Goal: Check status: Check status

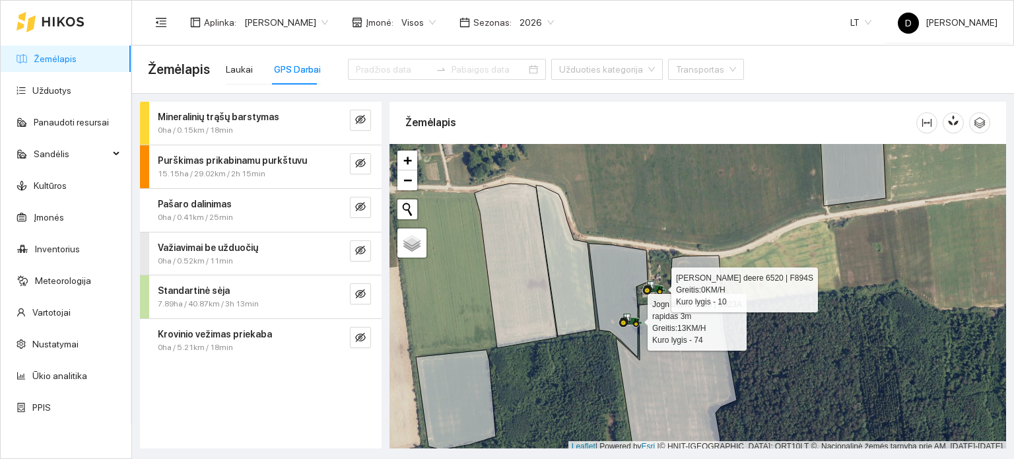
scroll to position [3, 0]
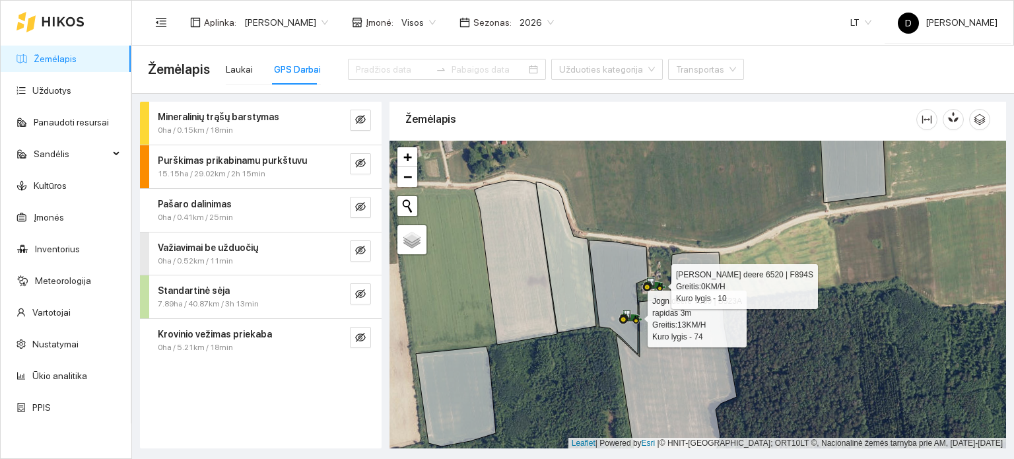
click at [650, 287] on icon at bounding box center [647, 287] width 9 height 9
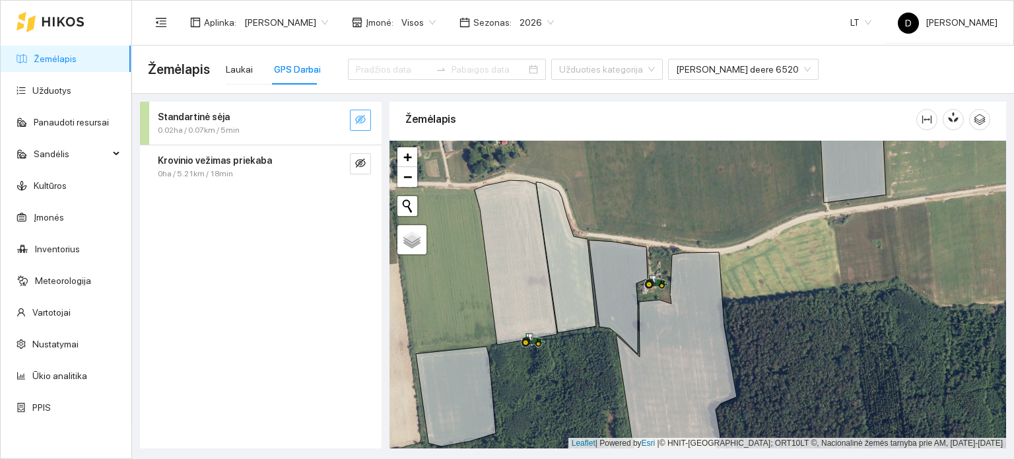
click at [360, 123] on icon "eye-invisible" at bounding box center [360, 119] width 11 height 9
click at [360, 123] on icon "eye" at bounding box center [360, 120] width 11 height 8
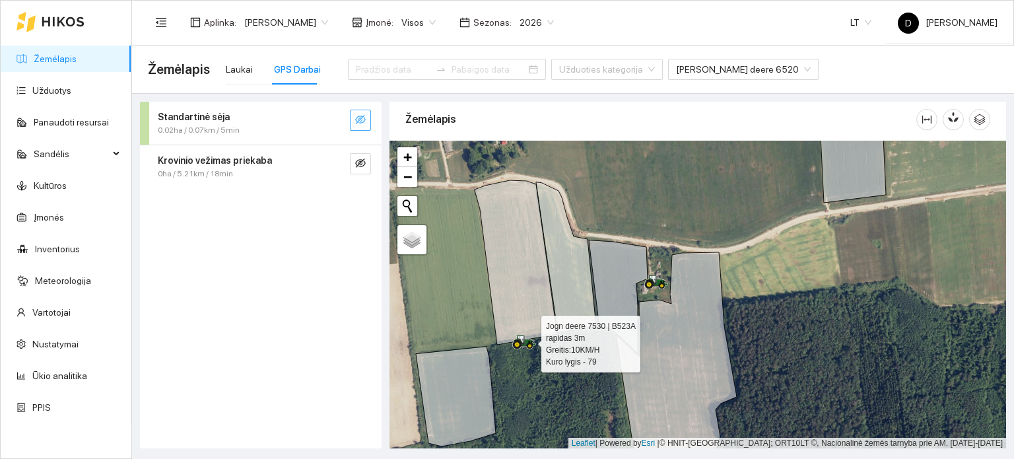
click at [521, 341] on icon at bounding box center [524, 342] width 24 height 15
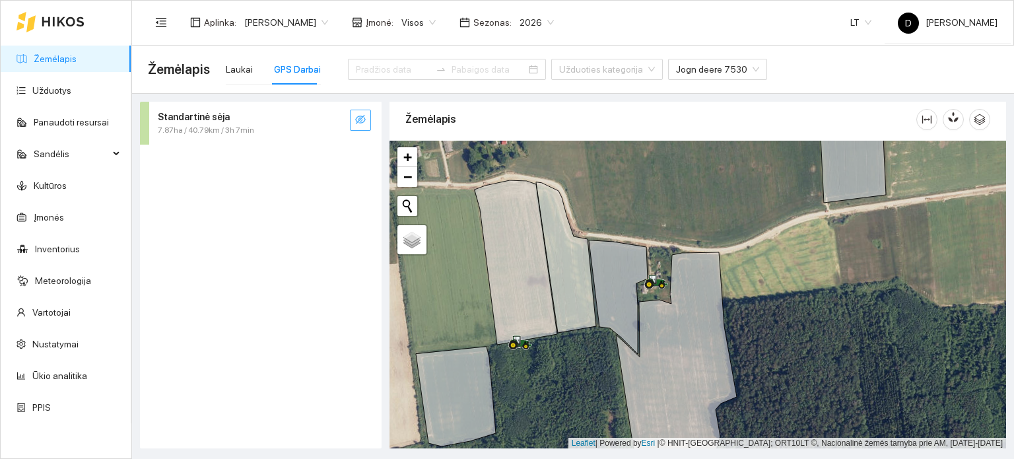
click at [366, 122] on button "button" at bounding box center [360, 120] width 21 height 21
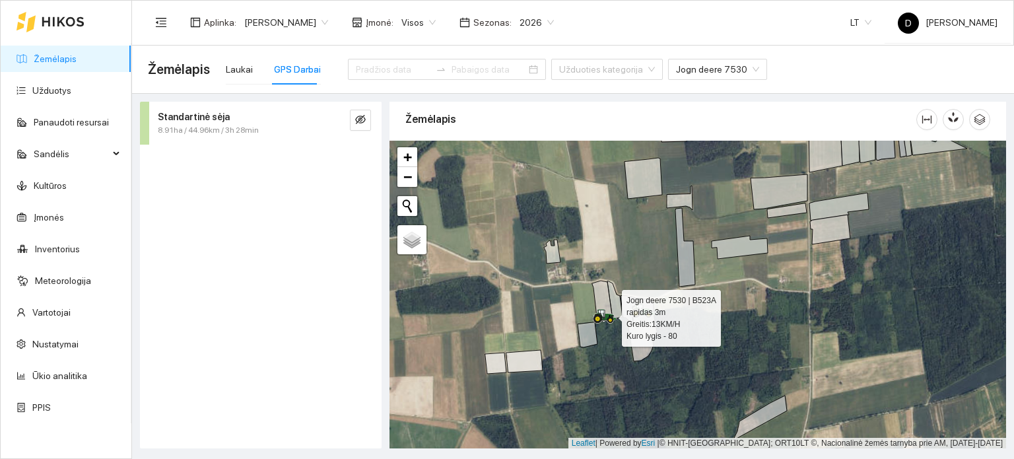
click at [601, 312] on icon at bounding box center [602, 314] width 7 height 8
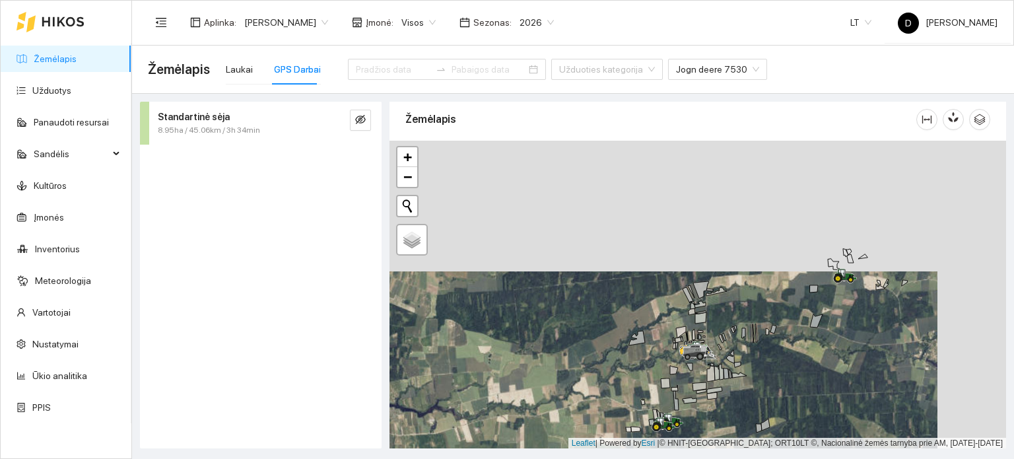
drag, startPoint x: 835, startPoint y: 281, endPoint x: 798, endPoint y: 323, distance: 56.6
click at [798, 323] on div at bounding box center [698, 295] width 617 height 308
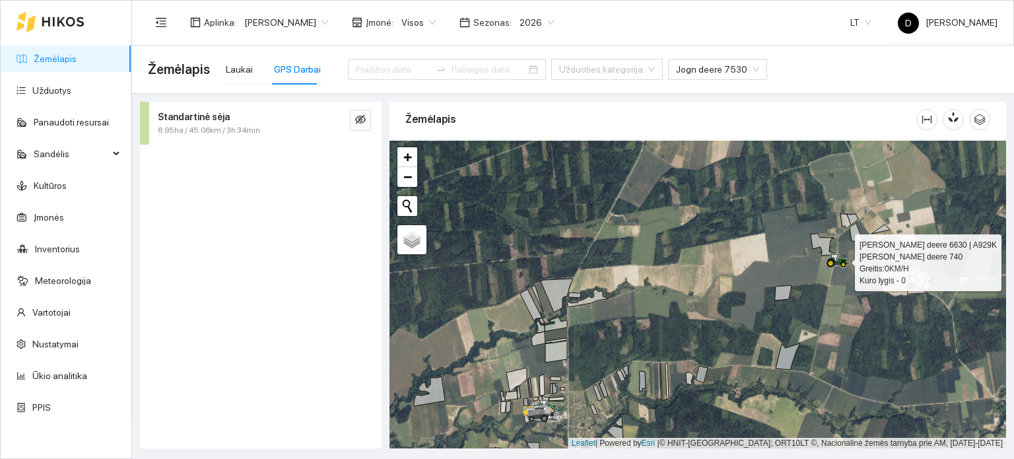
click at [844, 256] on icon at bounding box center [838, 261] width 24 height 15
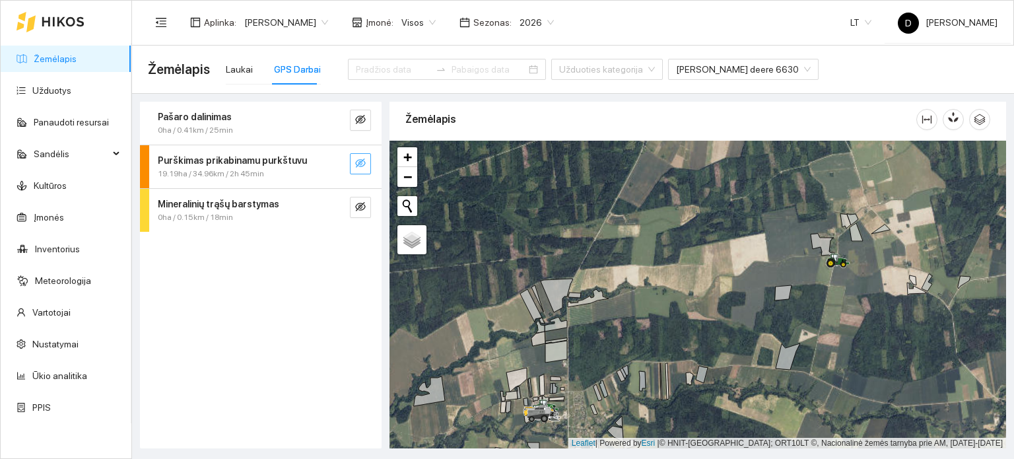
click at [364, 168] on span "eye-invisible" at bounding box center [360, 164] width 11 height 13
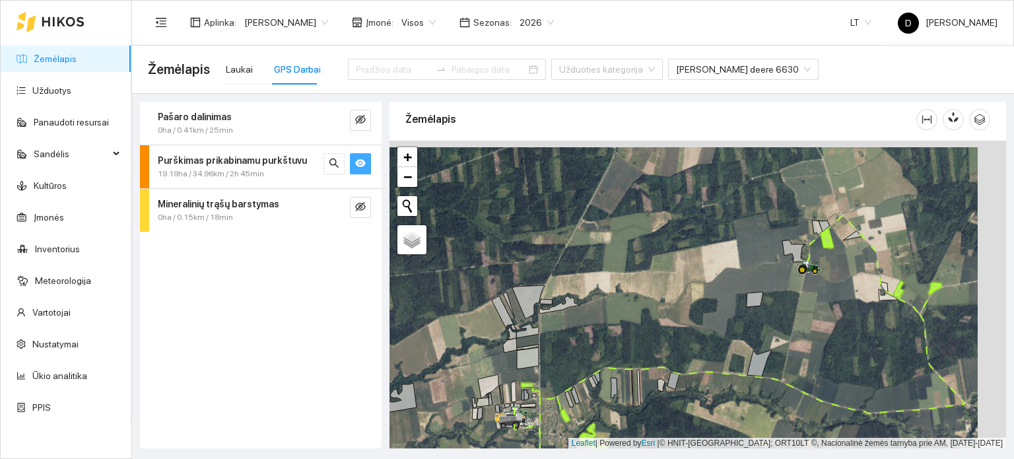
drag, startPoint x: 921, startPoint y: 309, endPoint x: 739, endPoint y: 300, distance: 182.5
click at [741, 300] on div at bounding box center [698, 295] width 617 height 308
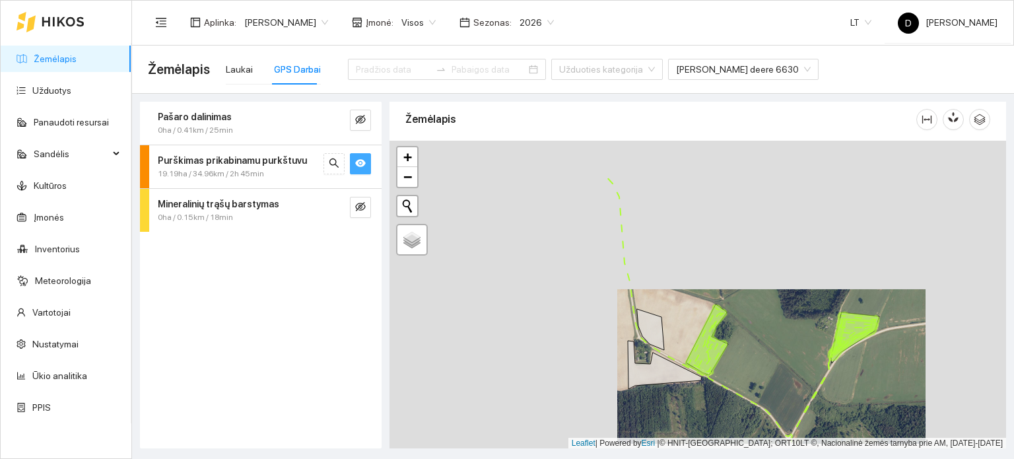
drag, startPoint x: 668, startPoint y: 335, endPoint x: 785, endPoint y: 380, distance: 125.4
click at [785, 383] on div at bounding box center [698, 295] width 617 height 308
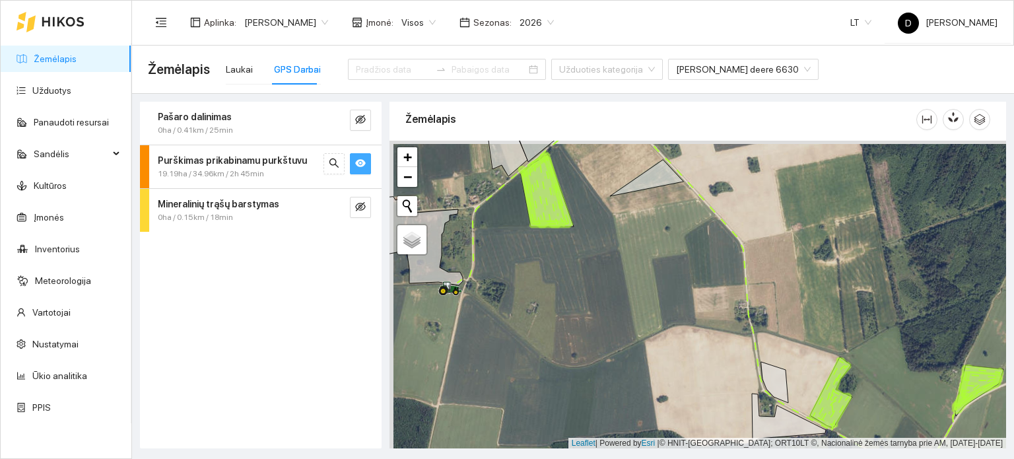
drag, startPoint x: 613, startPoint y: 331, endPoint x: 675, endPoint y: 384, distance: 81.0
click at [675, 384] on div at bounding box center [698, 295] width 617 height 308
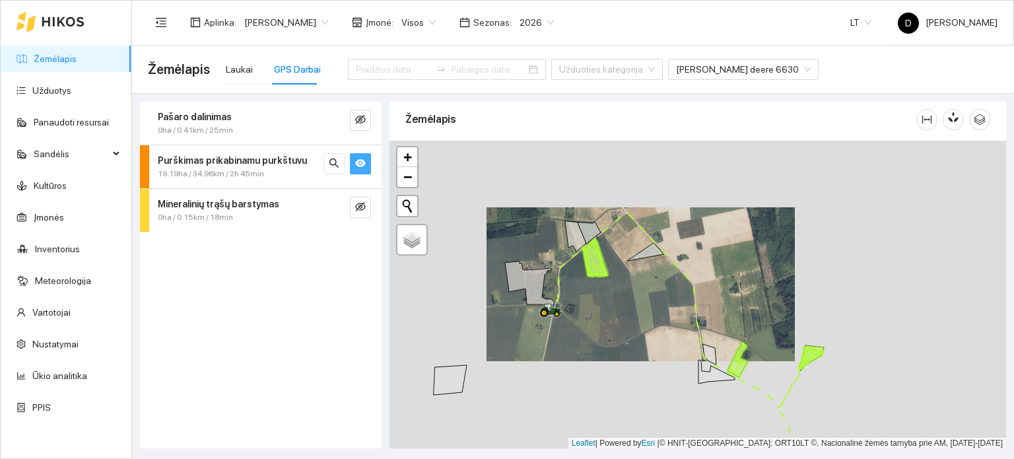
drag, startPoint x: 610, startPoint y: 348, endPoint x: 686, endPoint y: 243, distance: 129.6
click at [685, 244] on div at bounding box center [698, 295] width 617 height 308
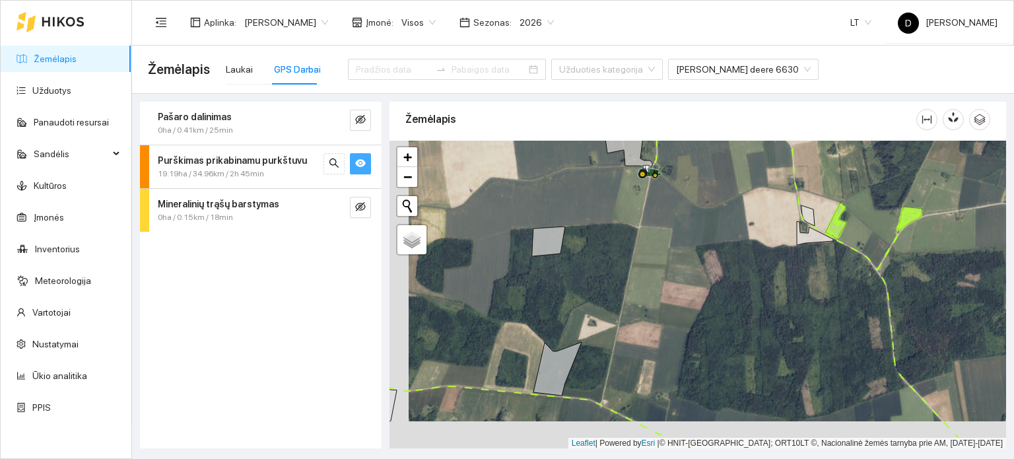
drag, startPoint x: 708, startPoint y: 297, endPoint x: 755, endPoint y: 216, distance: 94.1
click at [755, 217] on div at bounding box center [698, 295] width 617 height 308
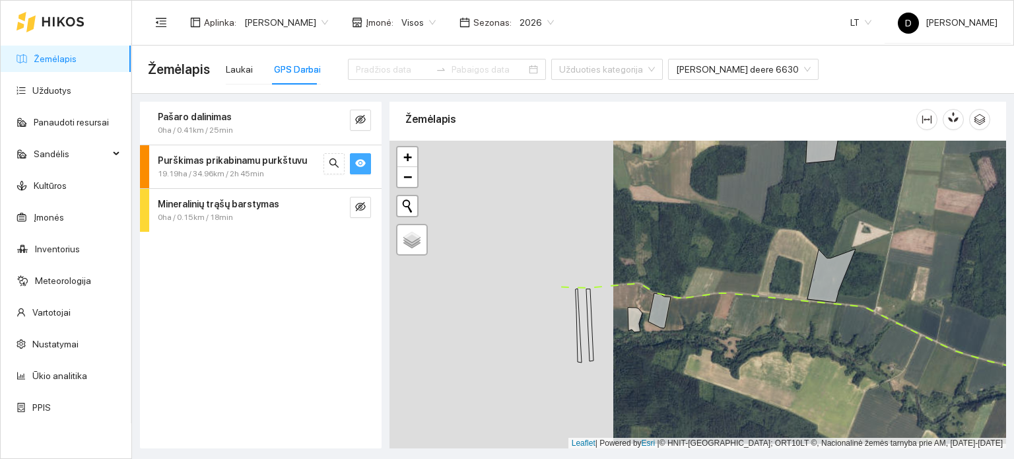
drag, startPoint x: 671, startPoint y: 331, endPoint x: 962, endPoint y: 306, distance: 292.2
click at [970, 310] on div at bounding box center [698, 295] width 617 height 308
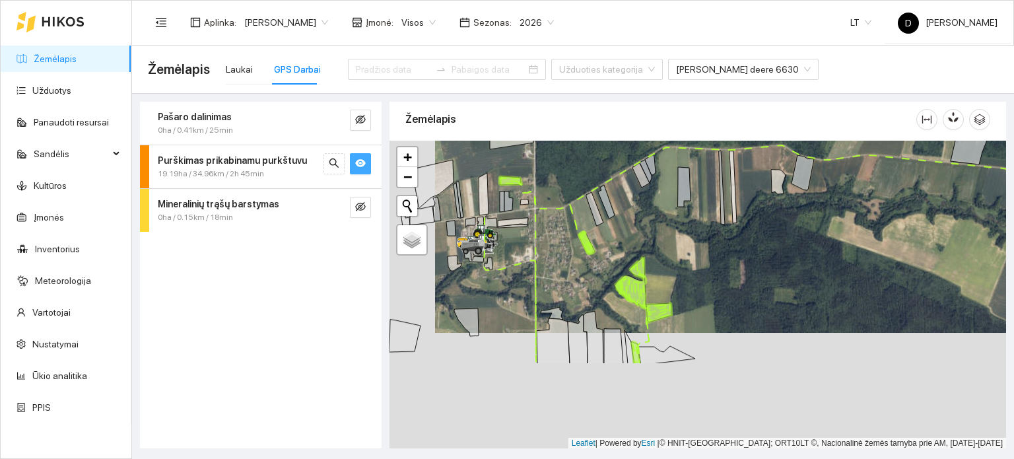
drag, startPoint x: 634, startPoint y: 359, endPoint x: 683, endPoint y: 234, distance: 133.2
click at [684, 230] on div at bounding box center [698, 295] width 617 height 308
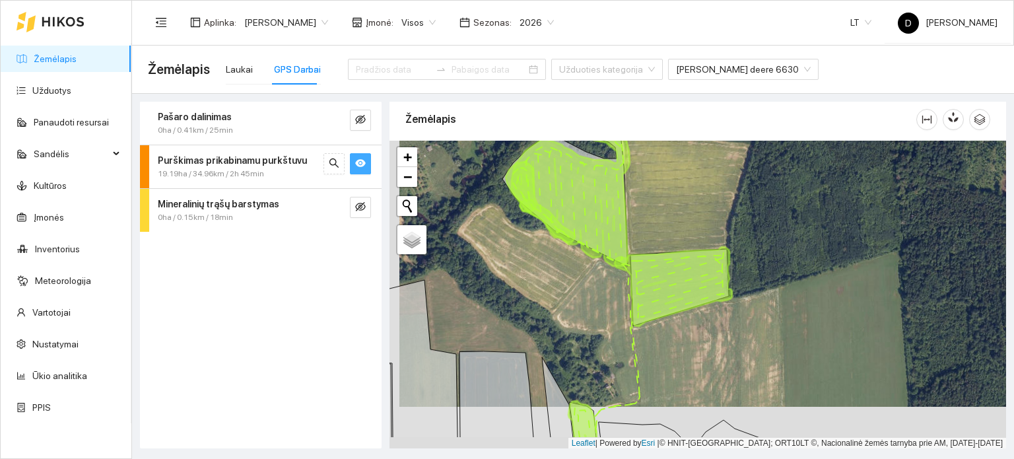
drag, startPoint x: 660, startPoint y: 308, endPoint x: 688, endPoint y: 199, distance: 112.4
click at [688, 247] on icon at bounding box center [674, 286] width 118 height 79
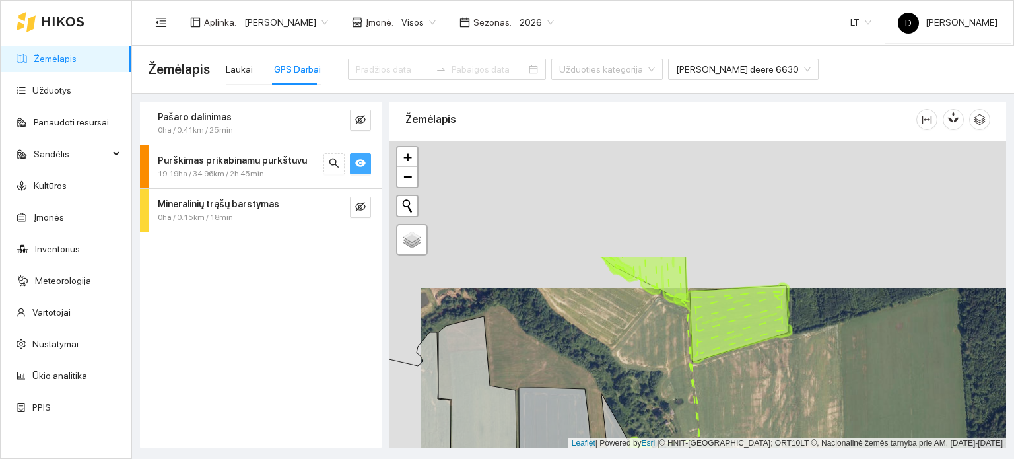
drag, startPoint x: 722, startPoint y: 195, endPoint x: 744, endPoint y: 314, distance: 120.8
click at [744, 314] on icon at bounding box center [733, 322] width 118 height 79
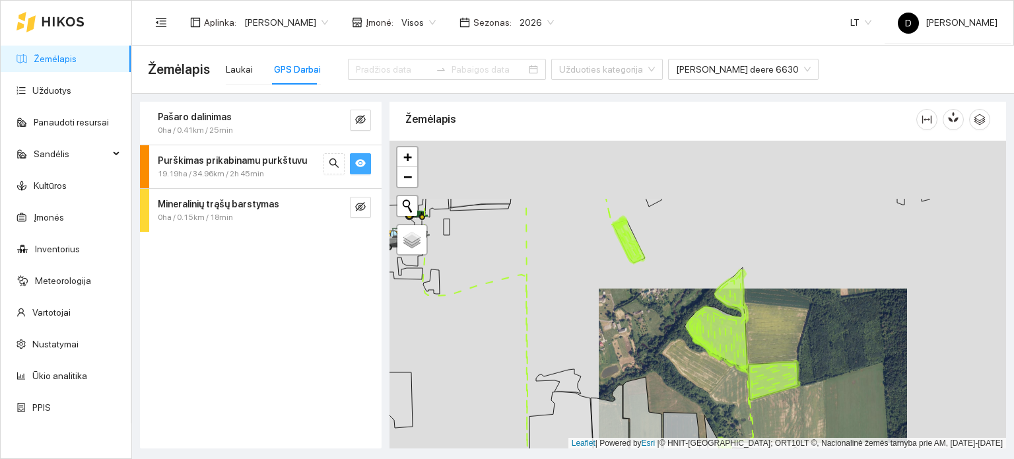
drag, startPoint x: 687, startPoint y: 232, endPoint x: 737, endPoint y: 349, distance: 127.5
click at [737, 349] on icon at bounding box center [717, 320] width 61 height 100
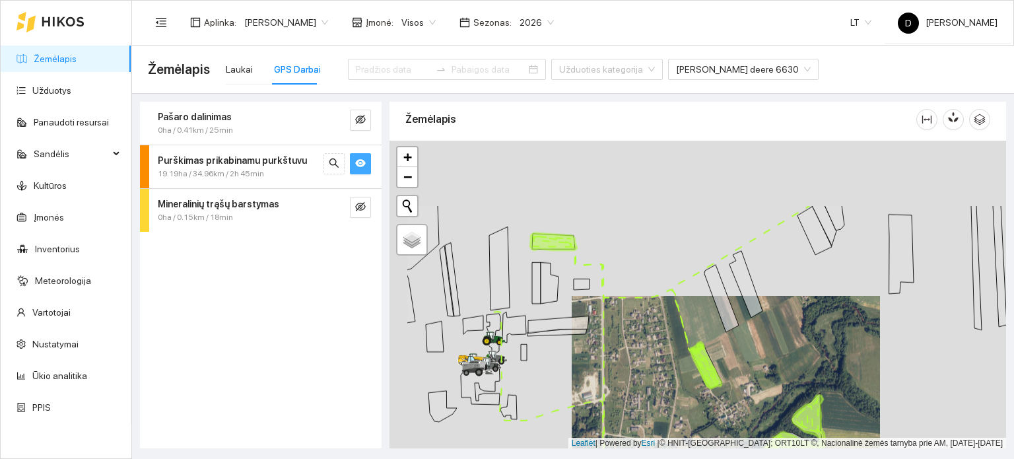
drag, startPoint x: 669, startPoint y: 299, endPoint x: 745, endPoint y: 408, distance: 133.2
click at [759, 416] on div at bounding box center [698, 295] width 617 height 308
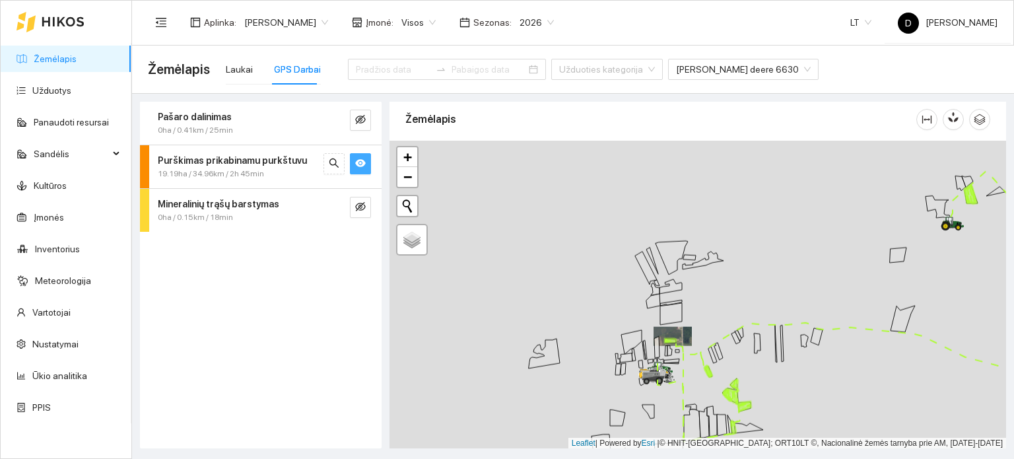
drag, startPoint x: 733, startPoint y: 377, endPoint x: 691, endPoint y: 205, distance: 177.4
click at [693, 210] on div at bounding box center [698, 295] width 617 height 308
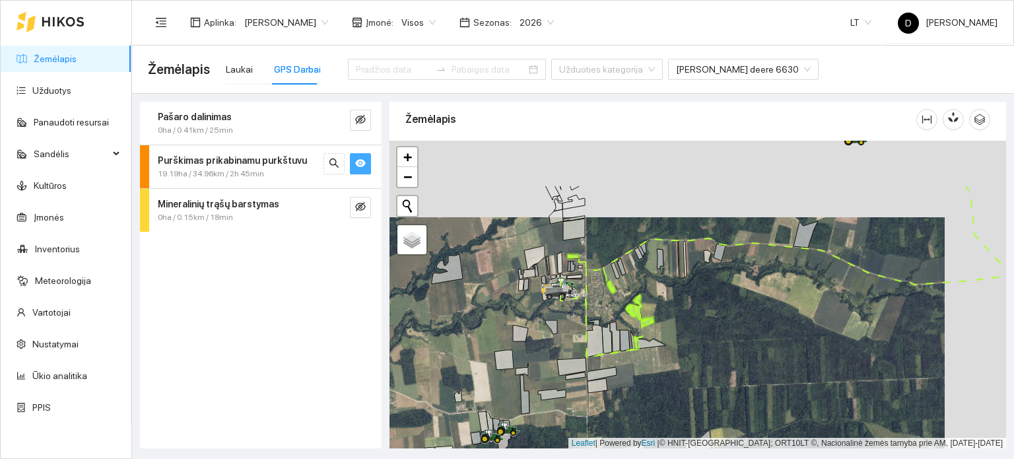
drag, startPoint x: 895, startPoint y: 248, endPoint x: 829, endPoint y: 327, distance: 103.2
click at [830, 327] on div at bounding box center [698, 295] width 617 height 308
